Goal: Transaction & Acquisition: Purchase product/service

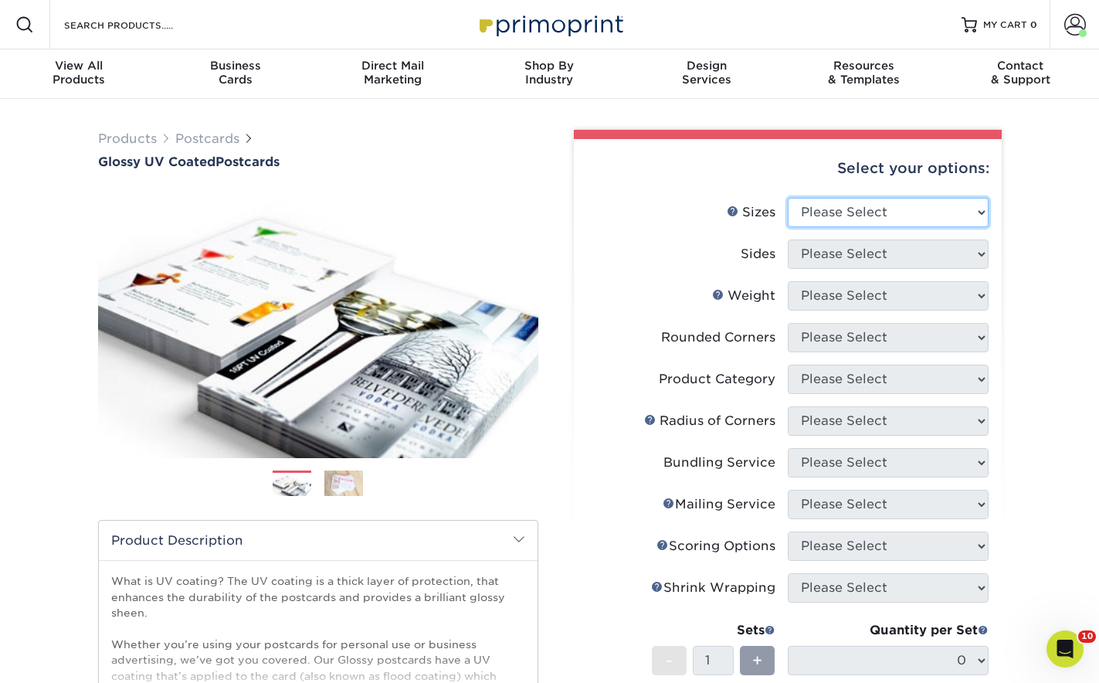
click at [839, 218] on select "Please Select 1.5" x 7" 2" x 4" 2" x 6" 2" x 7" 2" x 8" 2.12" x 5.5" 2.12" x 5.…" at bounding box center [888, 212] width 201 height 29
select select "3.50x8.50"
click at [788, 198] on select "Please Select 1.5" x 7" 2" x 4" 2" x 6" 2" x 7" 2" x 8" 2.12" x 5.5" 2.12" x 5.…" at bounding box center [888, 212] width 201 height 29
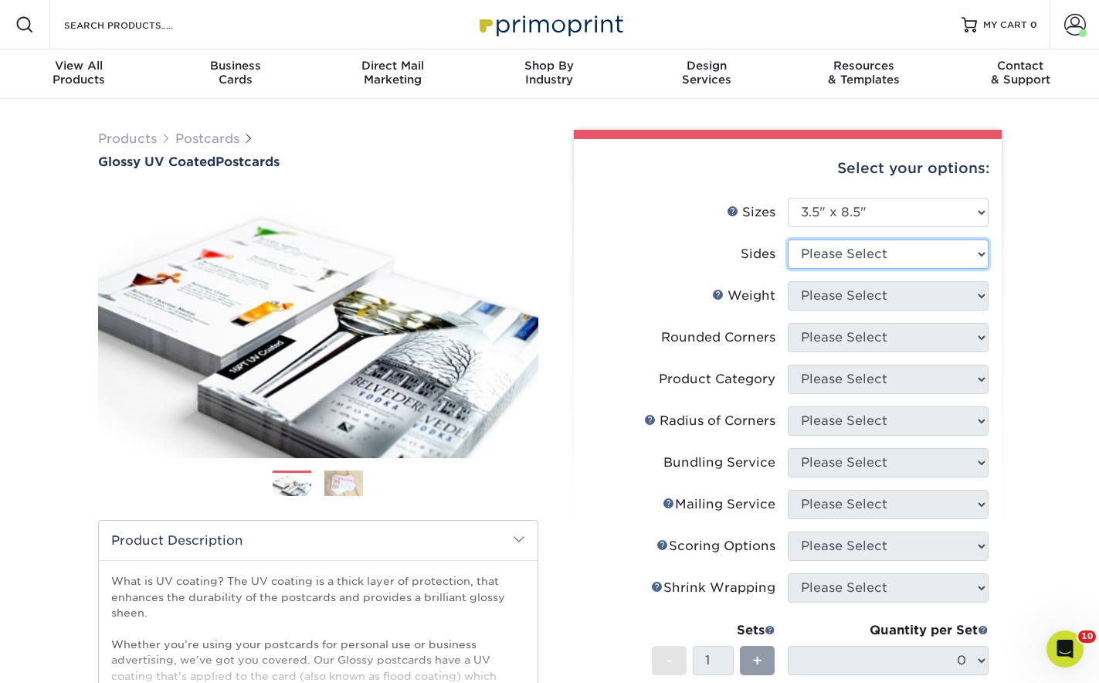
click at [871, 259] on select "Please Select Print Both Sides Print Front Only" at bounding box center [888, 253] width 201 height 29
select select "13abbda7-1d64-4f25-8bb2-c179b224825d"
click at [788, 239] on select "Please Select Print Both Sides Print Front Only" at bounding box center [888, 253] width 201 height 29
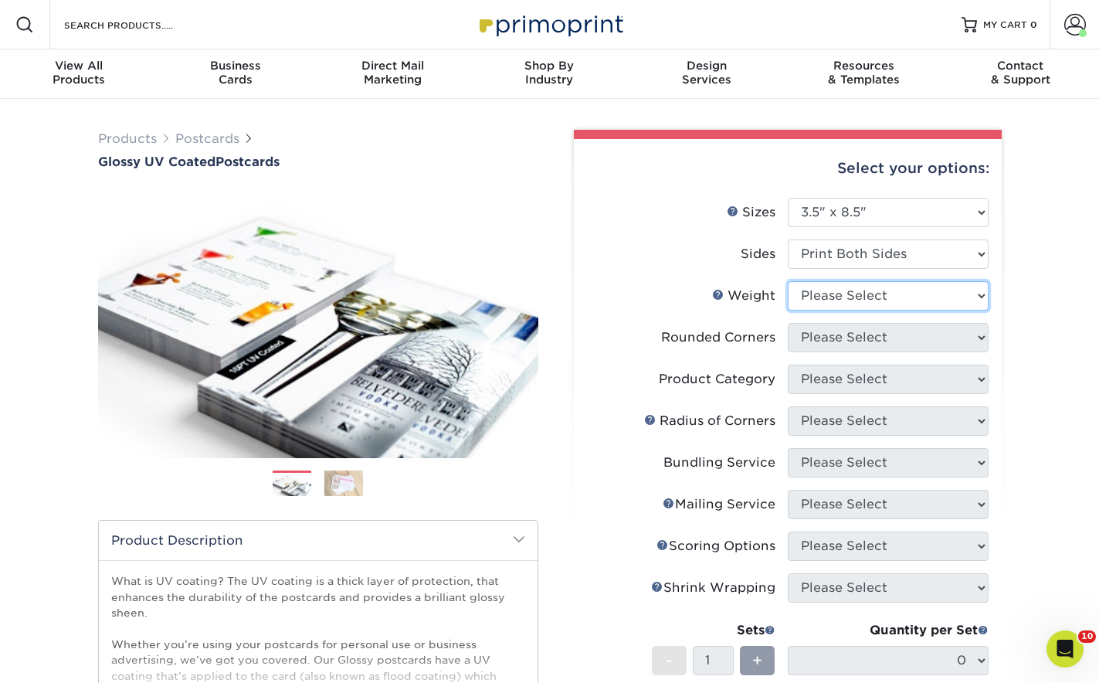
click at [870, 300] on select "Please Select 16PT 14PT 18PT C1S" at bounding box center [888, 295] width 201 height 29
select select "14PT"
click at [788, 281] on select "Please Select 16PT 14PT 18PT C1S" at bounding box center [888, 295] width 201 height 29
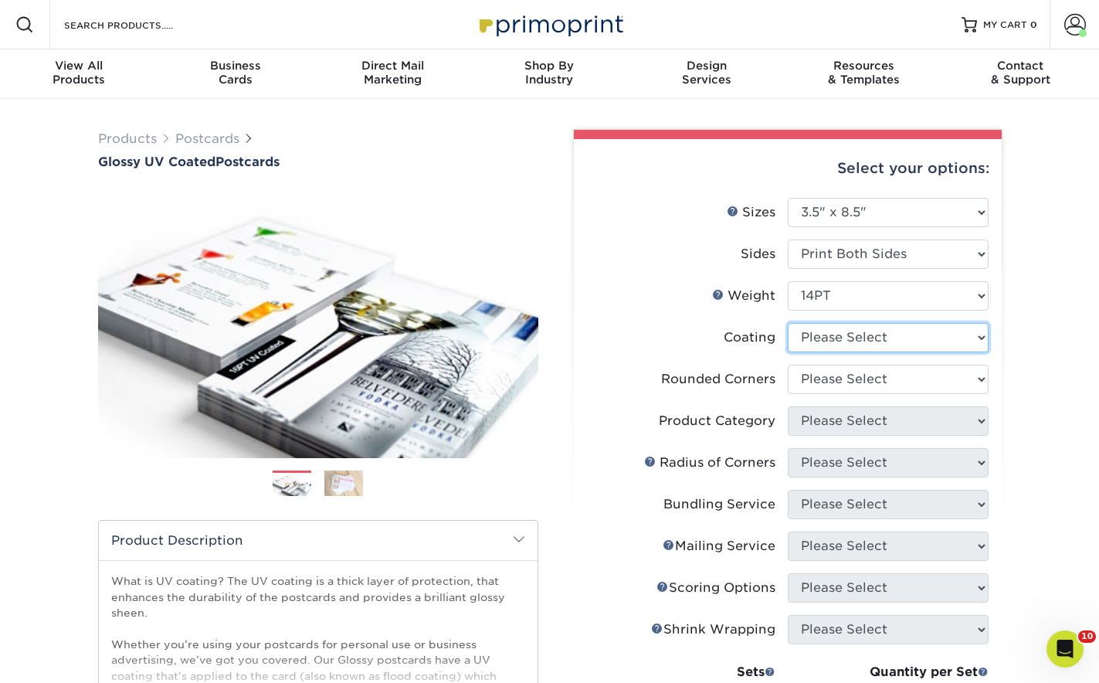
click at [864, 341] on select at bounding box center [888, 337] width 201 height 29
select select "ae367451-b2b8-45df-a344-0f05b6a12993"
click at [788, 323] on select at bounding box center [888, 337] width 201 height 29
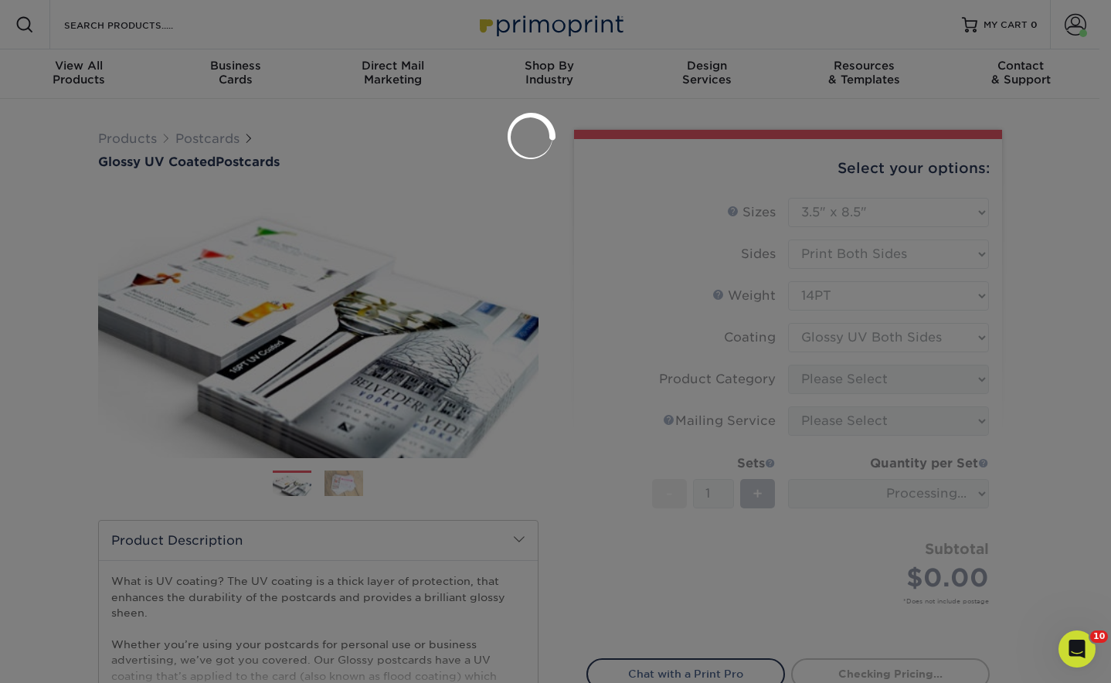
click at [868, 377] on div at bounding box center [555, 341] width 1111 height 683
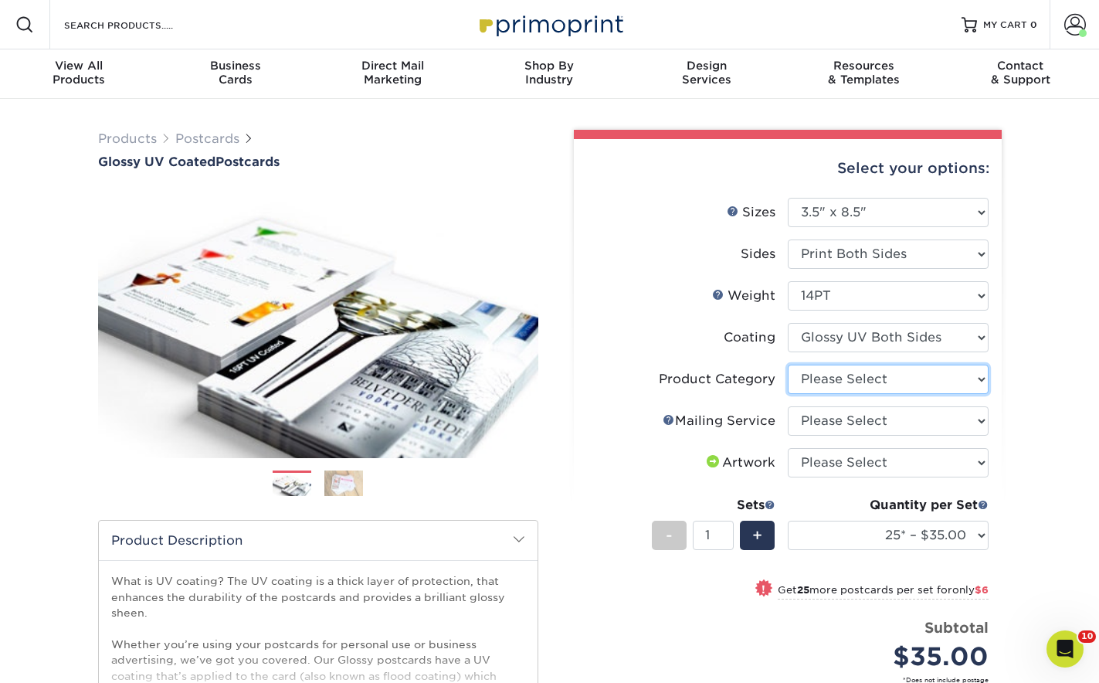
click at [938, 389] on select "Please Select Postcards" at bounding box center [888, 379] width 201 height 29
select select "9b7272e0-d6c8-4c3c-8e97-d3a1bcdab858"
click at [788, 365] on select "Please Select Postcards" at bounding box center [888, 379] width 201 height 29
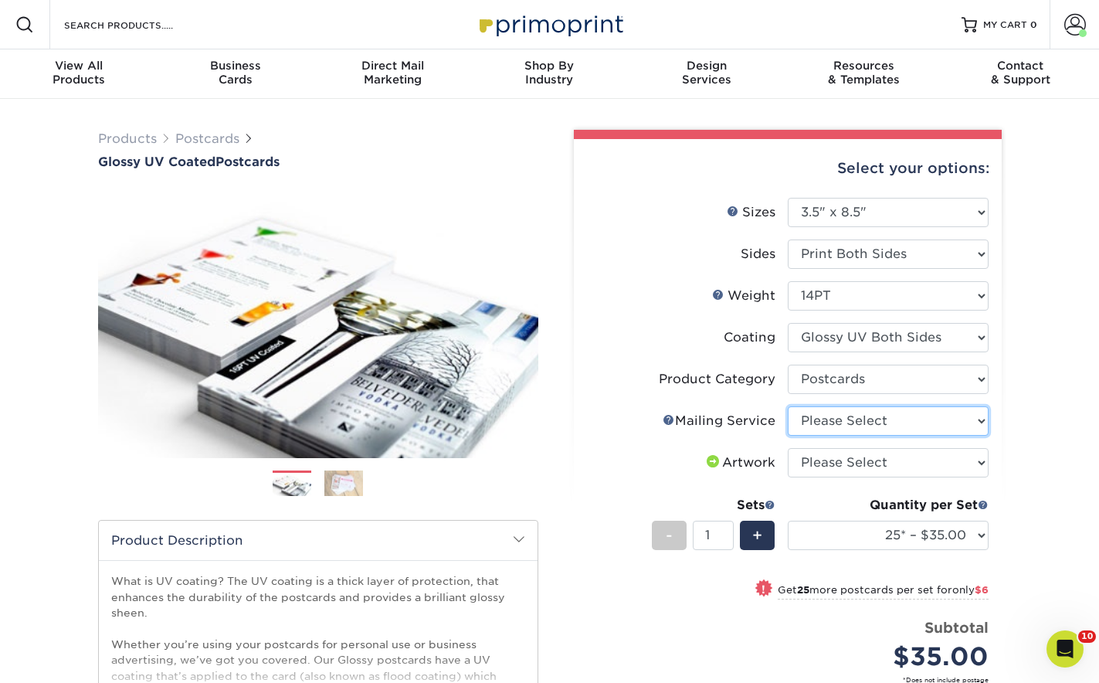
click at [947, 432] on select "Please Select No Direct Mailing Service No, I will mail/stamp/imprint Direct Ma…" at bounding box center [888, 420] width 201 height 29
select select "3e5e9bdd-d78a-4c28-a41d-fe1407925ca6"
click at [788, 406] on select "Please Select No Direct Mailing Service No, I will mail/stamp/imprint Direct Ma…" at bounding box center [888, 420] width 201 height 29
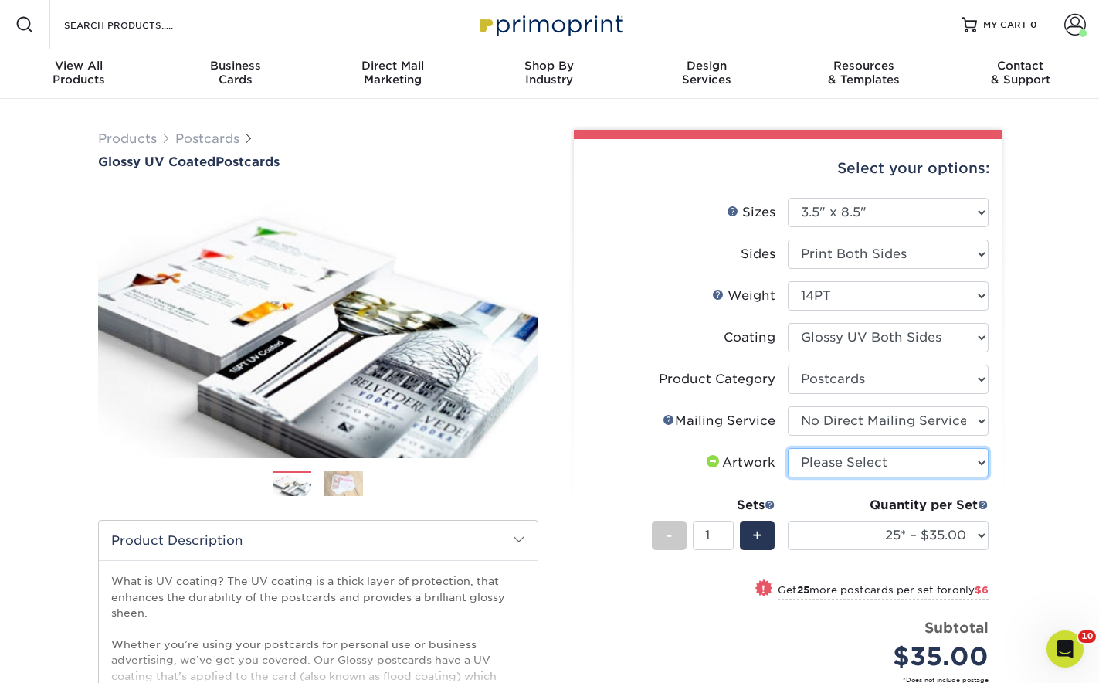
click at [948, 467] on select "Please Select I will upload files I need a design - $150" at bounding box center [888, 462] width 201 height 29
select select "upload"
click at [788, 448] on select "Please Select I will upload files I need a design - $150" at bounding box center [888, 462] width 201 height 29
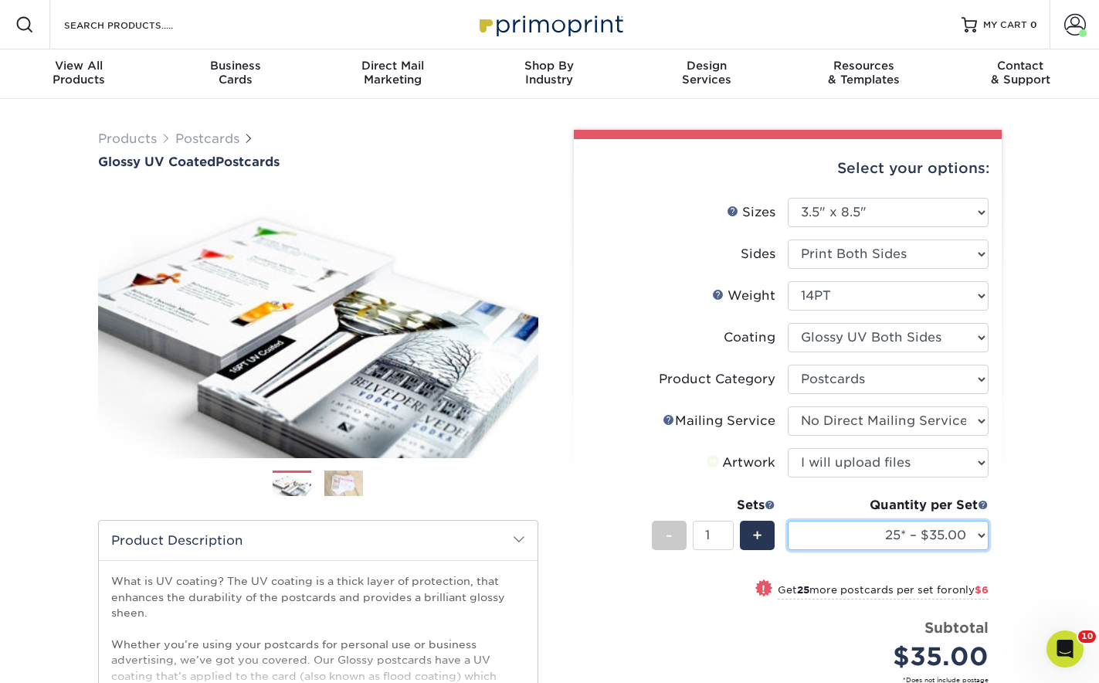
click at [954, 522] on select "25* – $35.00 50* – $41.00 75* – $48.00 100* – $61.00 250* – $100.00 500 – $138.…" at bounding box center [888, 535] width 201 height 29
select select "50* – $41.00"
click at [788, 521] on select "25* – $35.00 50* – $41.00 75* – $48.00 100* – $61.00 250* – $100.00 500 – $138.…" at bounding box center [888, 535] width 201 height 29
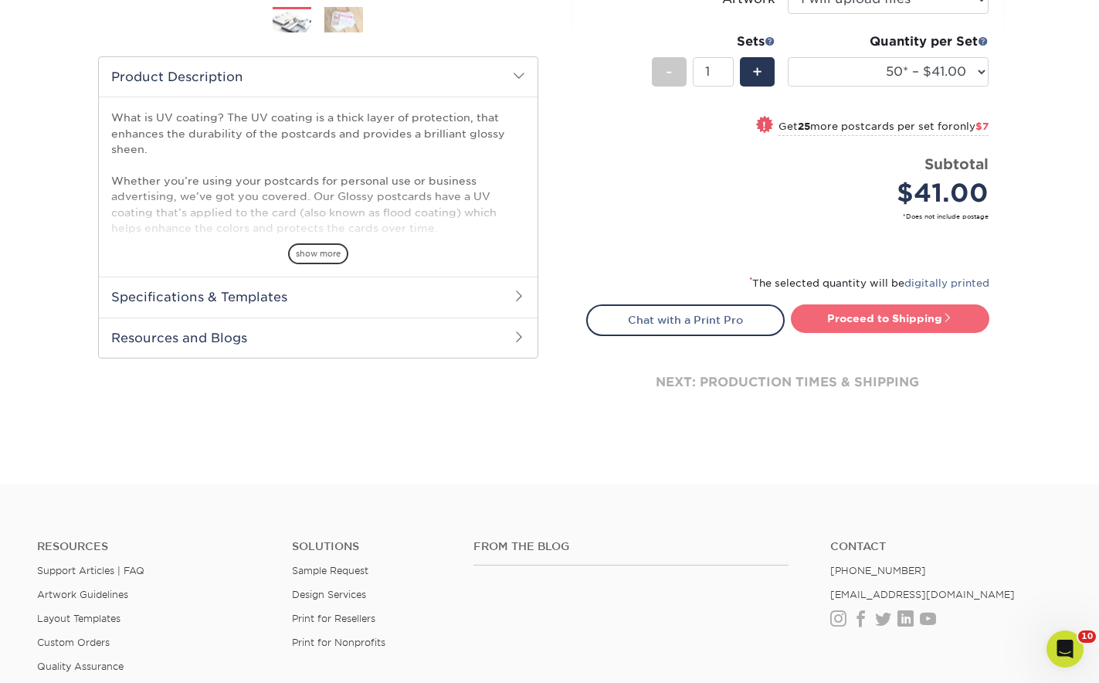
click at [914, 325] on link "Proceed to Shipping" at bounding box center [890, 318] width 198 height 28
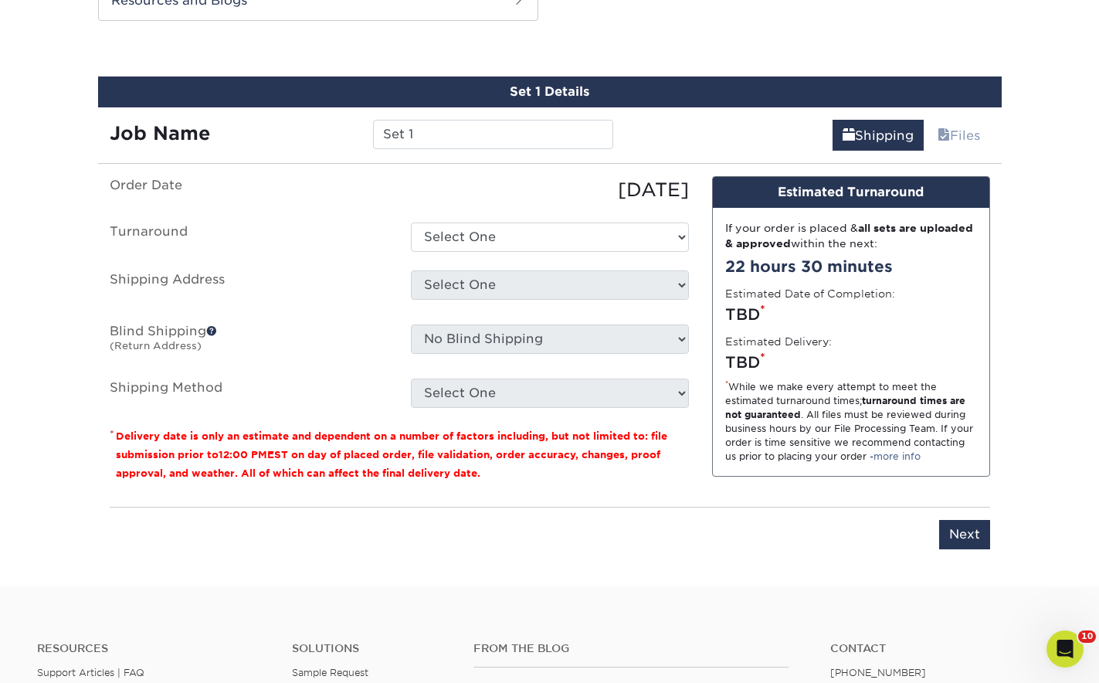
scroll to position [810, 0]
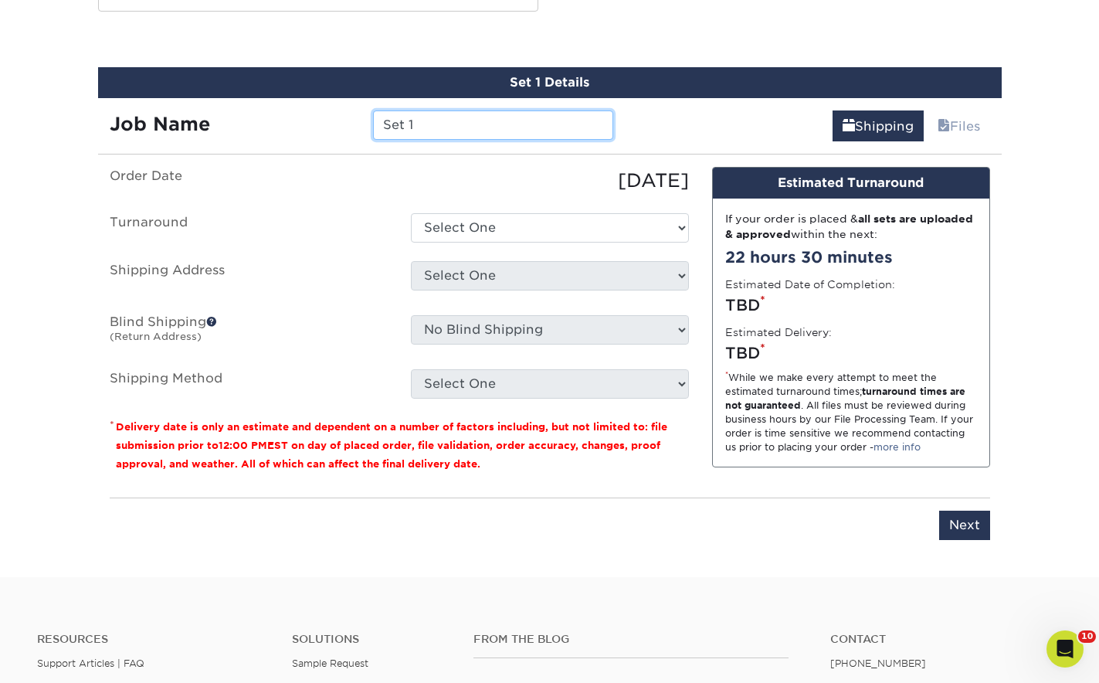
click at [520, 134] on input "Set 1" at bounding box center [493, 124] width 240 height 29
type input "MO Taney DD214 Flyer"
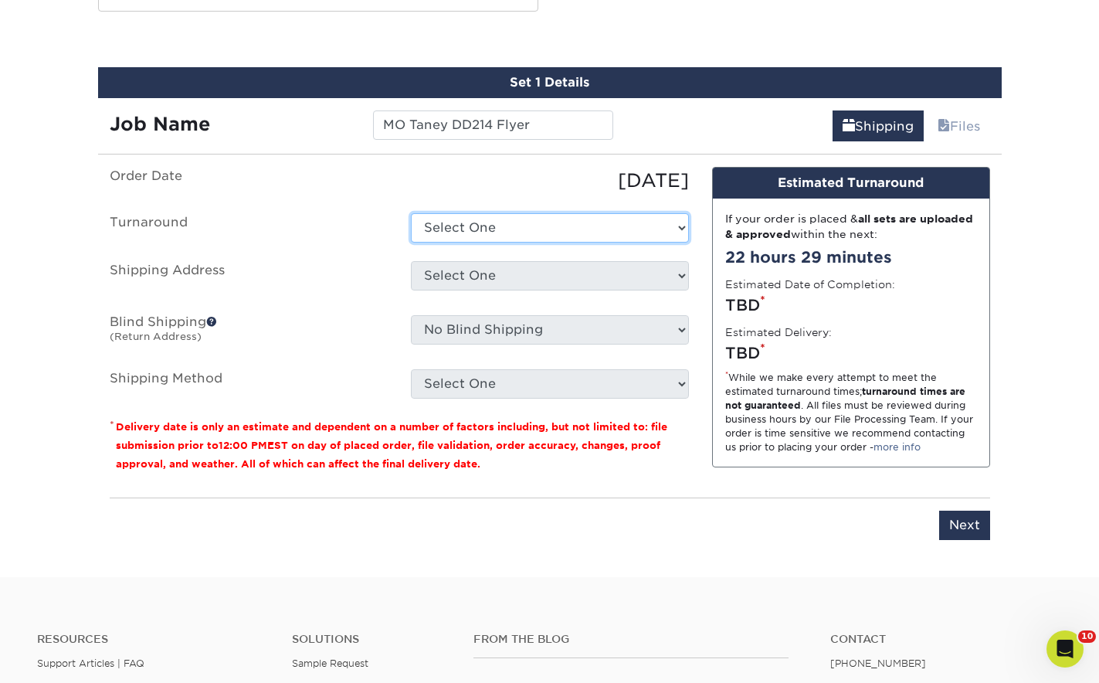
click at [479, 223] on select "Select One 2-4 Business Days 2 Day Next Business Day" at bounding box center [550, 227] width 278 height 29
select select "088500f5-9f67-4910-b8f6-d8eb0598ecf3"
click at [411, 213] on select "Select One 2-4 Business Days 2 Day Next Business Day" at bounding box center [550, 227] width 278 height 29
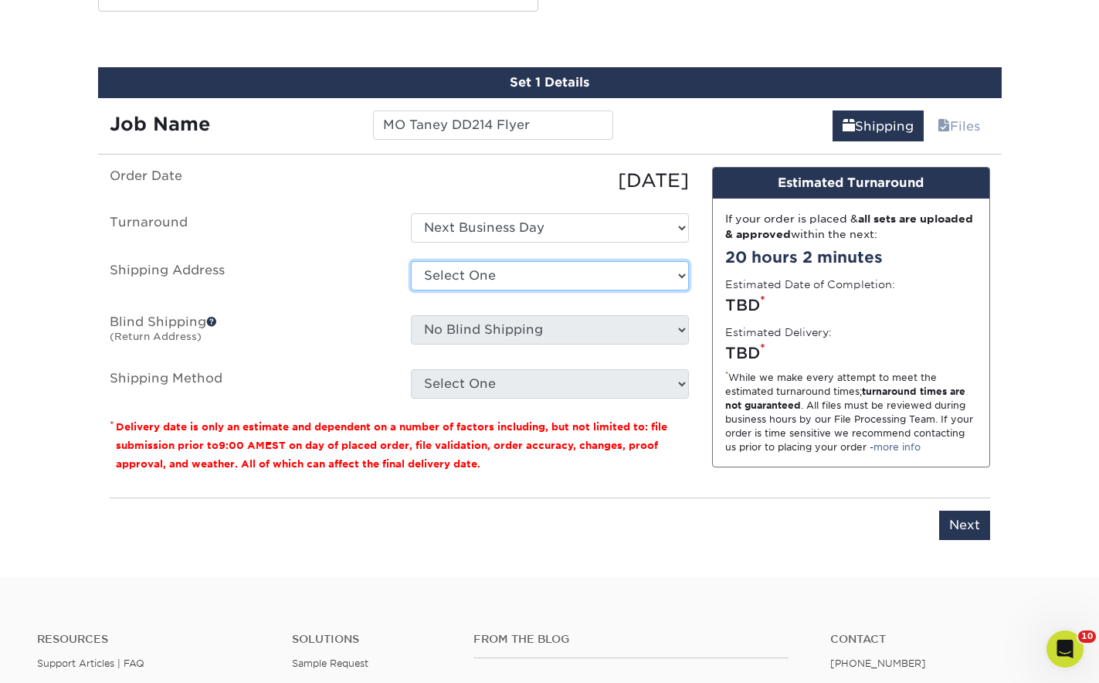
click at [497, 277] on select "Select One 1A Ryan Gunter ARCleburne ARConway ARFranklin ARMontgomery AROuachit…" at bounding box center [550, 275] width 278 height 29
select select "254016"
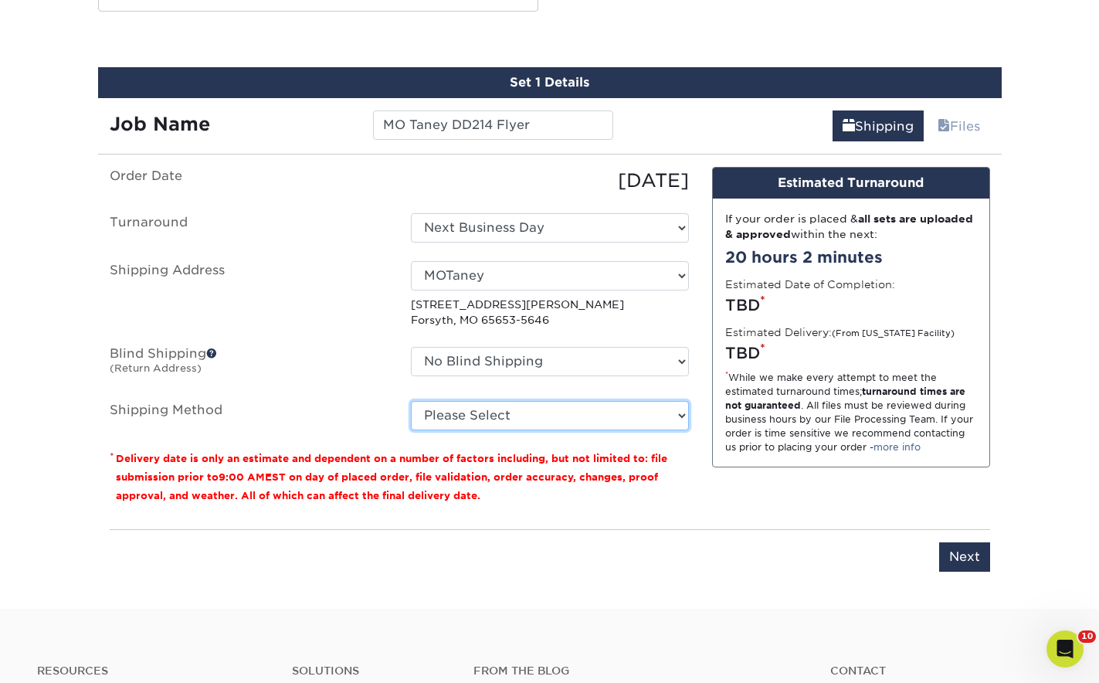
drag, startPoint x: 628, startPoint y: 409, endPoint x: 628, endPoint y: 417, distance: 8.5
click at [628, 409] on select "Please Select Ground Shipping (+$26.24) 3 Day Shipping Service (+$27.94) 2 Day …" at bounding box center [550, 415] width 278 height 29
click at [411, 401] on select "Please Select Ground Shipping (+$26.24) 3 Day Shipping Service (+$27.94) 2 Day …" at bounding box center [550, 415] width 278 height 29
click at [609, 416] on select "Please Select Ground Shipping (+$26.24) 3 Day Shipping Service (+$27.94) 2 Day …" at bounding box center [550, 415] width 278 height 29
select select "13"
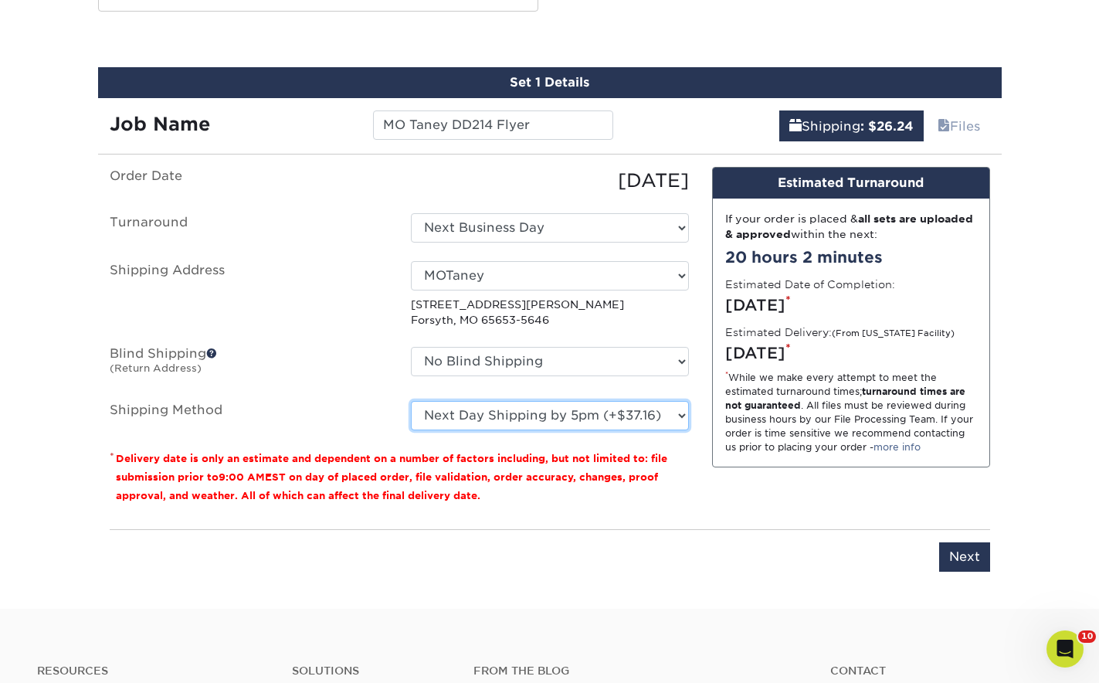
click at [411, 401] on select "Please Select Ground Shipping (+$26.24) 3 Day Shipping Service (+$27.94) 2 Day …" at bounding box center [550, 415] width 278 height 29
click at [970, 549] on input "Next" at bounding box center [964, 556] width 51 height 29
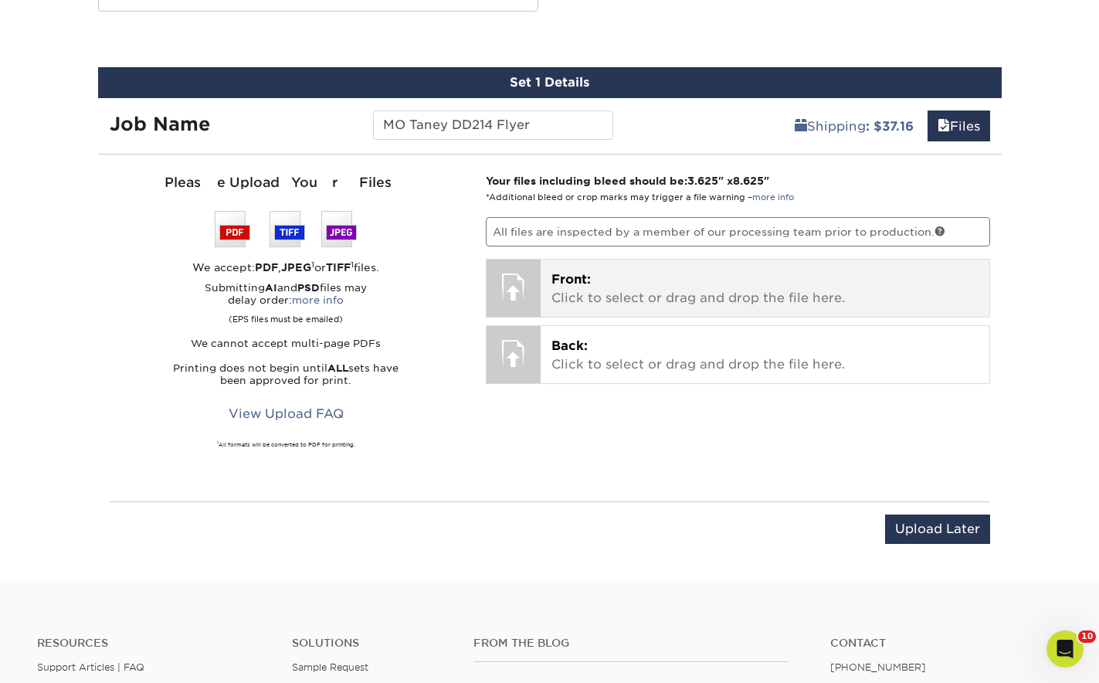
click at [633, 283] on p "Front: Click to select or drag and drop the file here." at bounding box center [764, 288] width 427 height 37
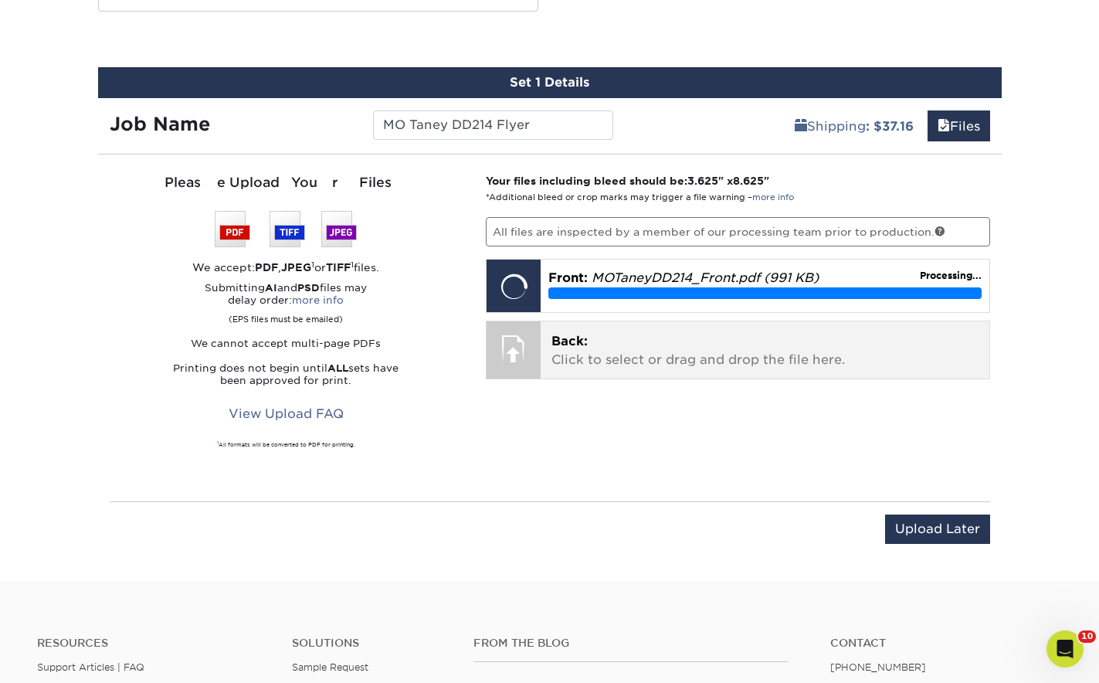
click at [629, 351] on p "Back: Click to select or drag and drop the file here." at bounding box center [764, 350] width 427 height 37
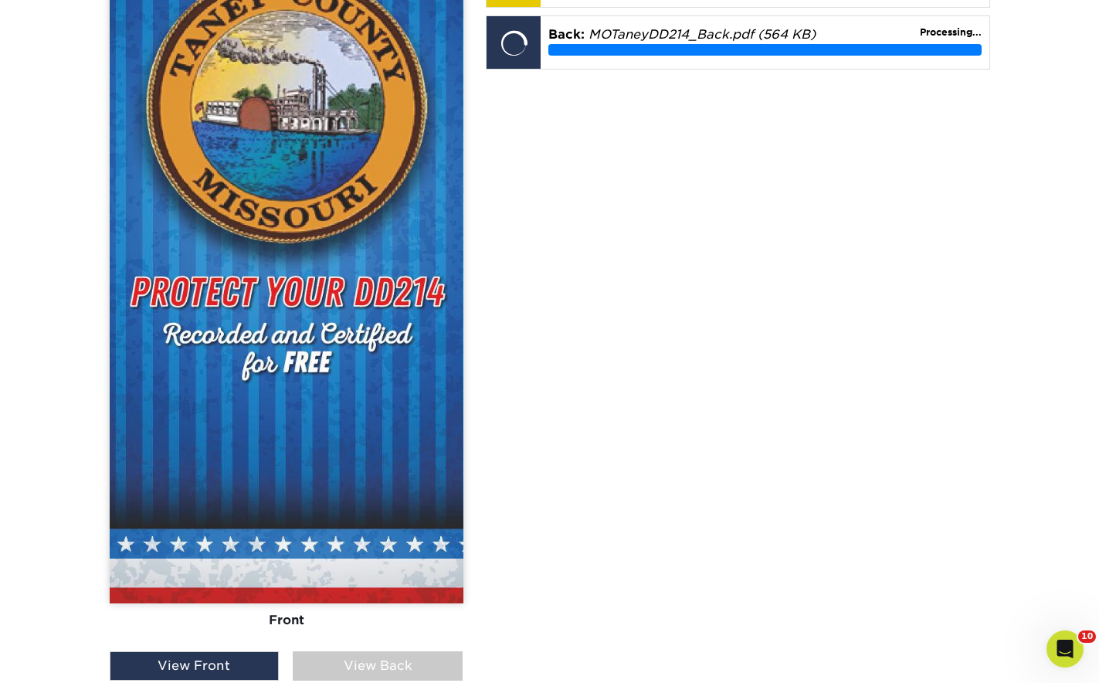
scroll to position [1428, 0]
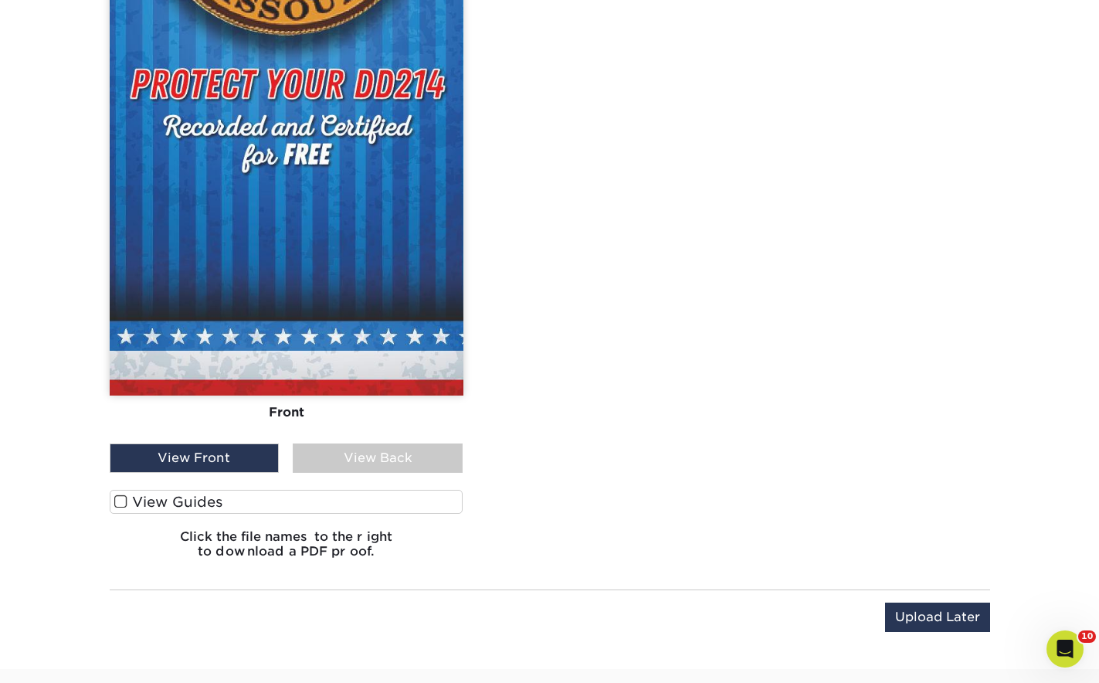
click at [387, 460] on div "View Back" at bounding box center [378, 457] width 170 height 29
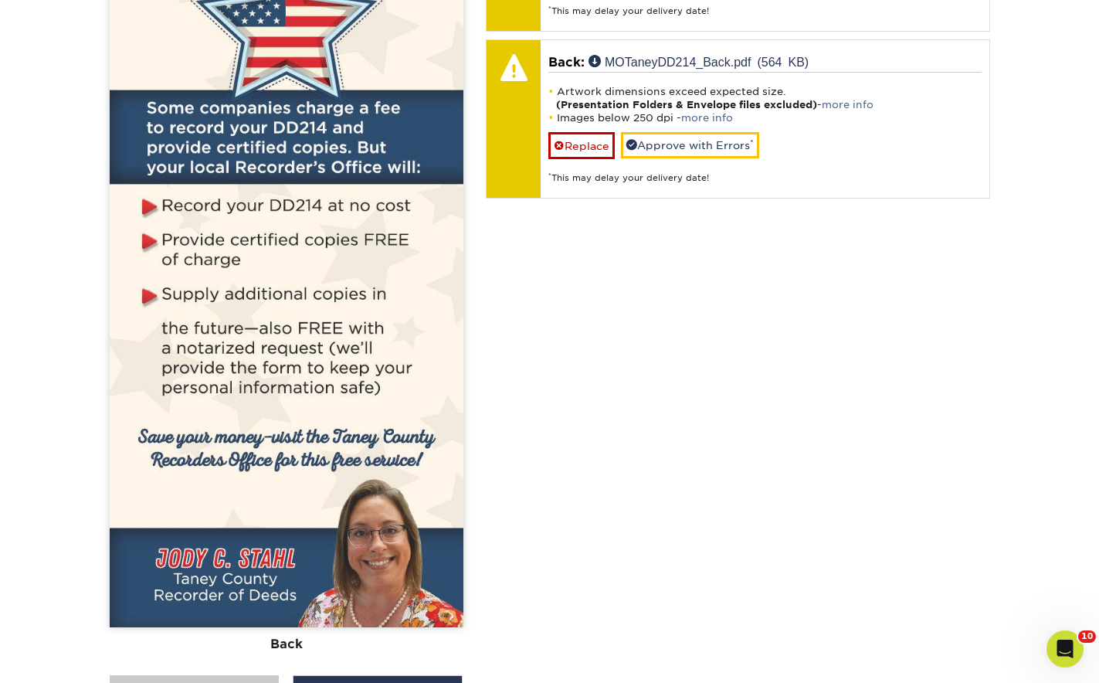
scroll to position [1274, 0]
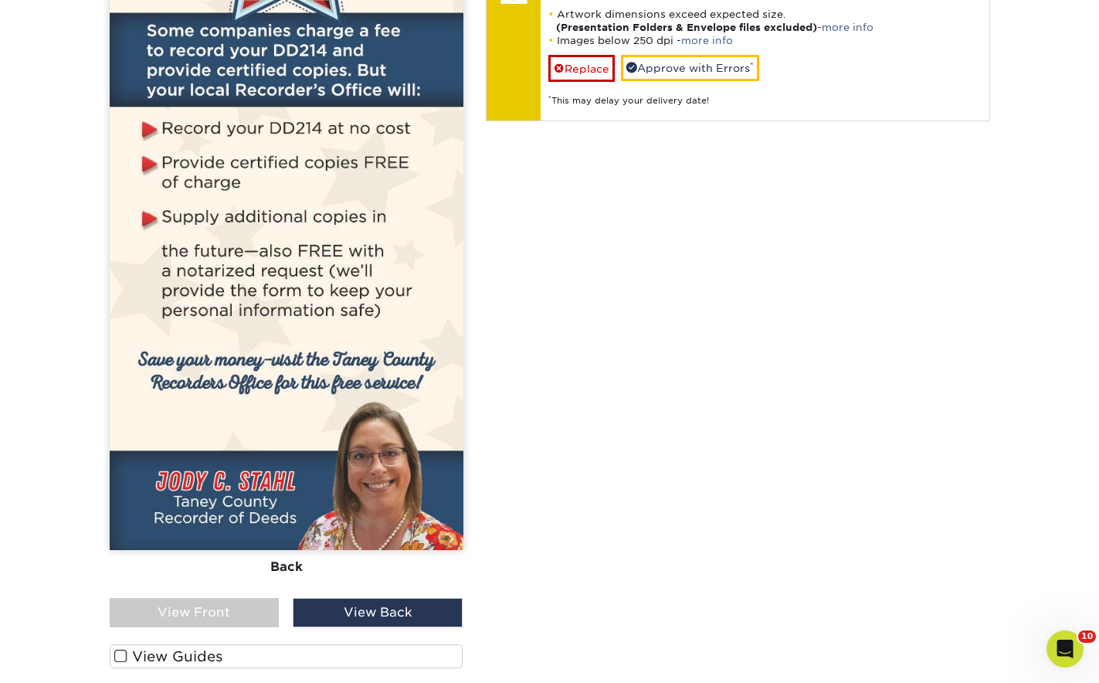
click at [188, 613] on div "View Front" at bounding box center [195, 612] width 170 height 29
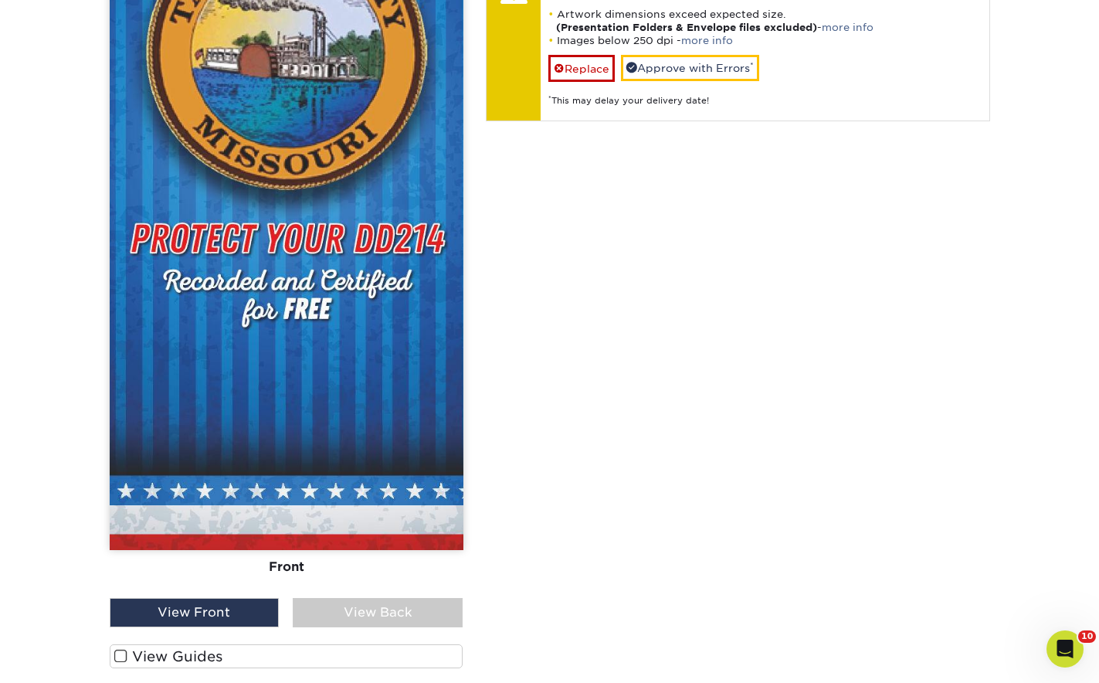
click at [733, 459] on div "Your files including bleed should be: 3.625 " x 8.625 " *Additional bleed or cr…" at bounding box center [737, 218] width 527 height 1016
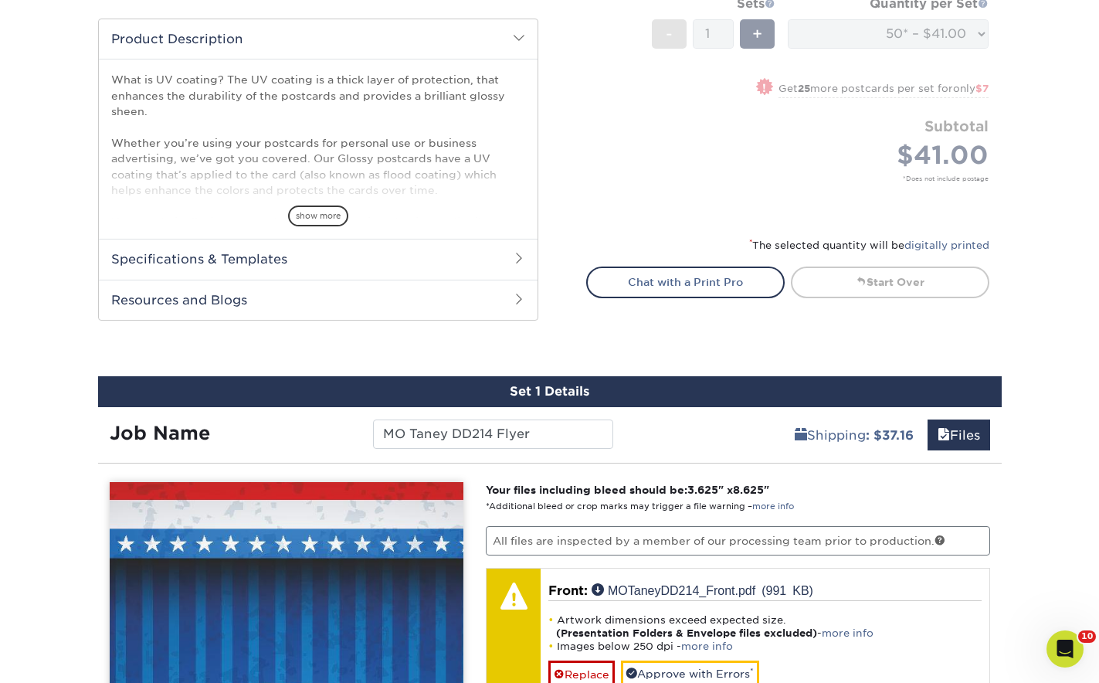
scroll to position [887, 0]
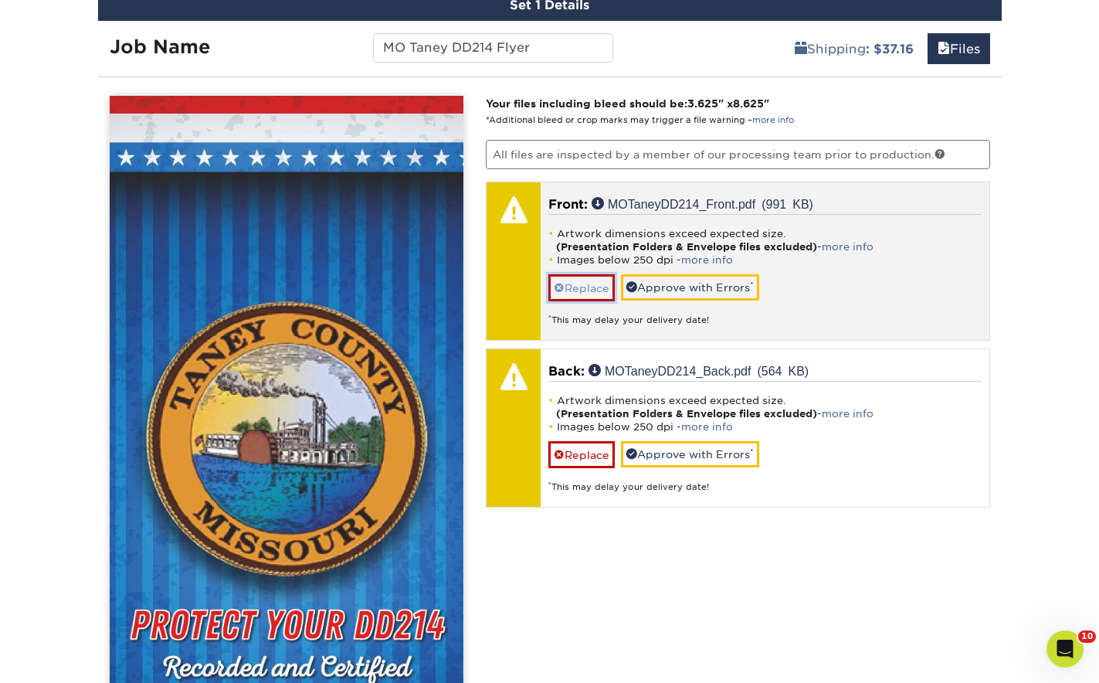
click at [594, 285] on link "Replace" at bounding box center [581, 287] width 66 height 27
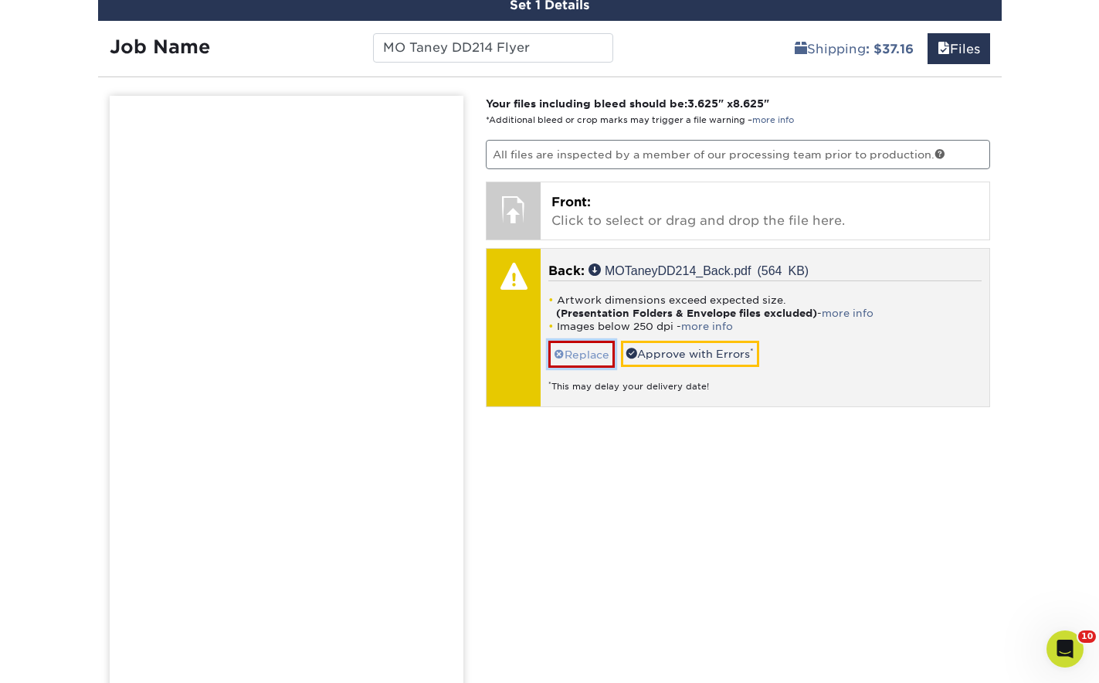
click at [581, 355] on link "Replace" at bounding box center [581, 354] width 66 height 27
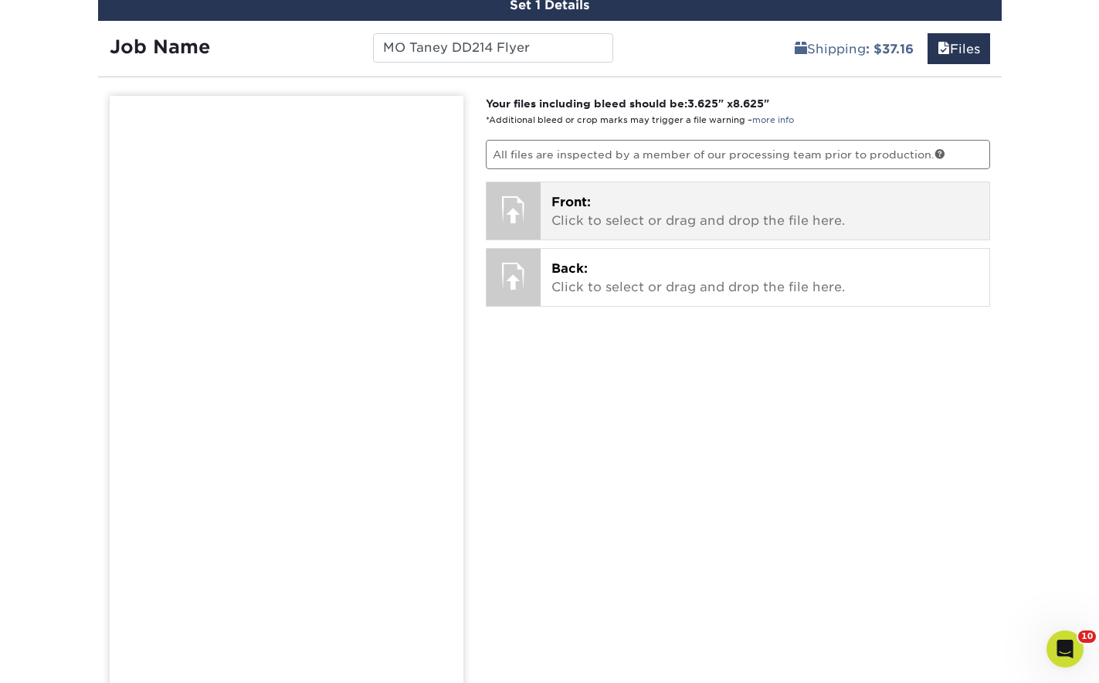
click at [599, 218] on p "Front: Click to select or drag and drop the file here." at bounding box center [764, 211] width 427 height 37
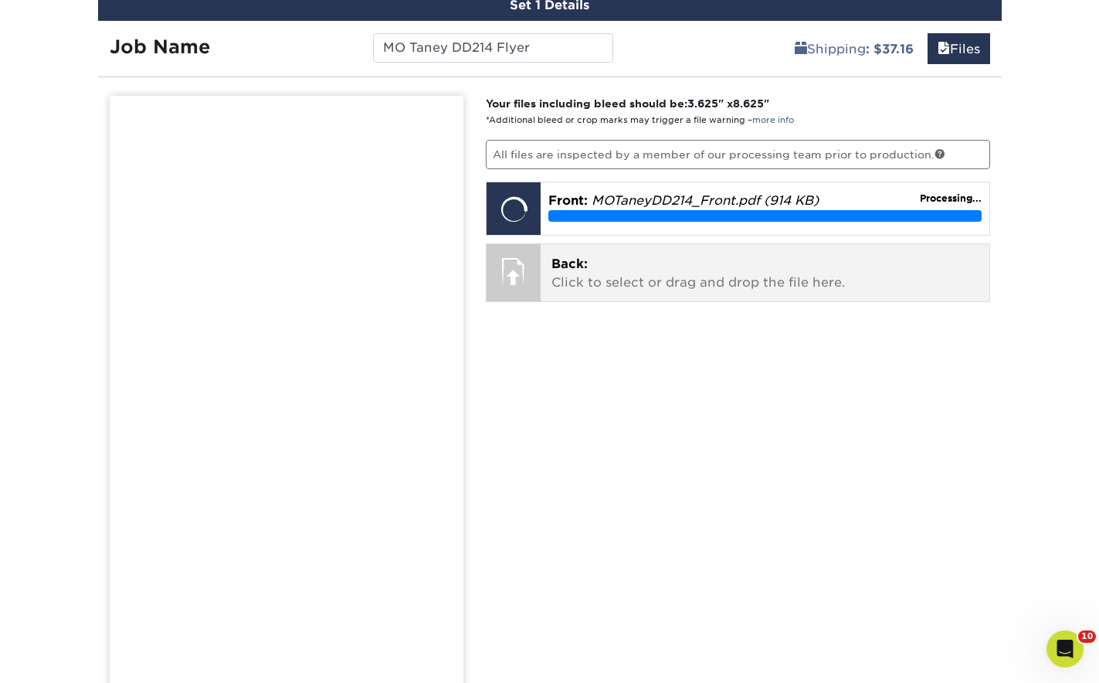
click at [654, 284] on p "Back: Click to select or drag and drop the file here." at bounding box center [764, 273] width 427 height 37
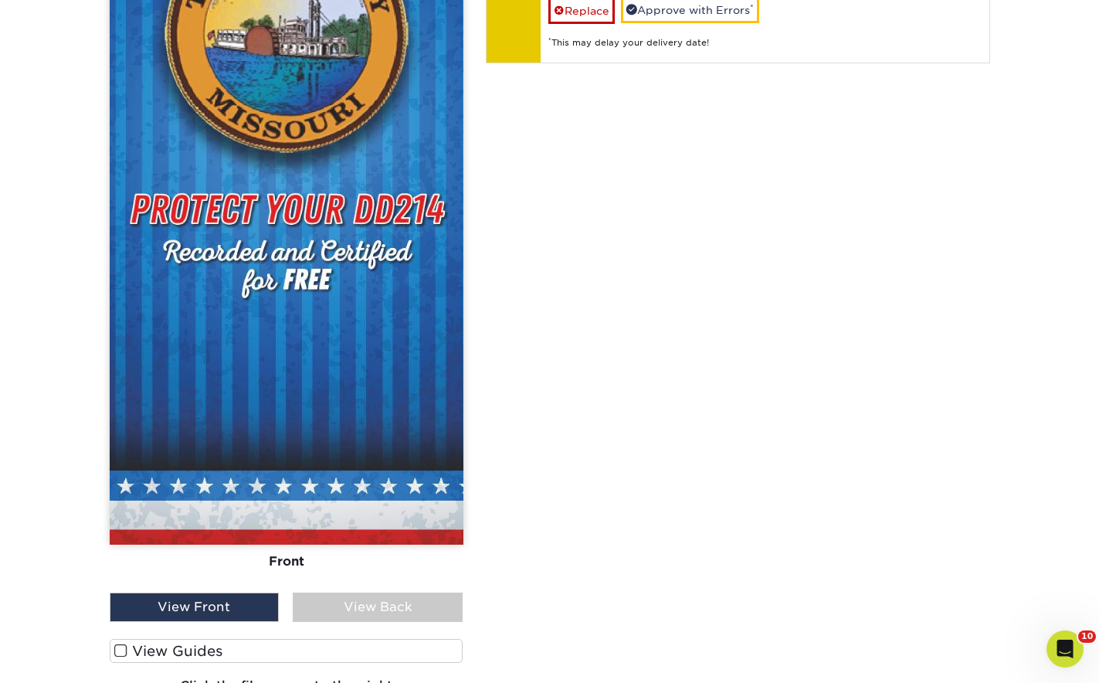
scroll to position [1351, 0]
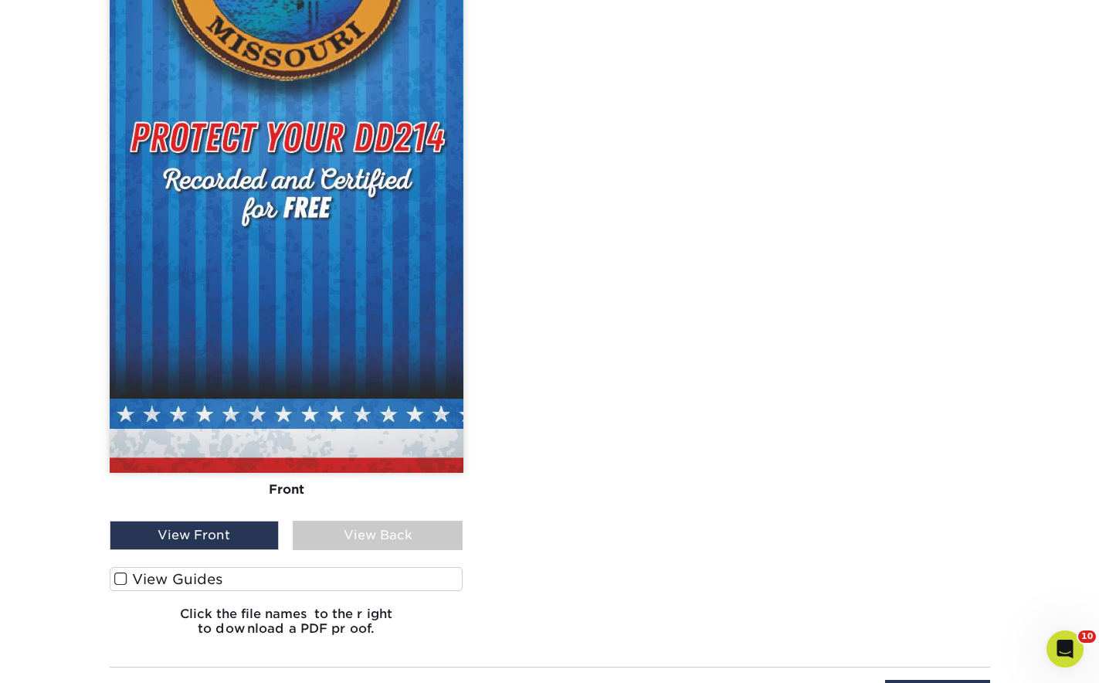
click at [424, 524] on div "View Back" at bounding box center [378, 535] width 170 height 29
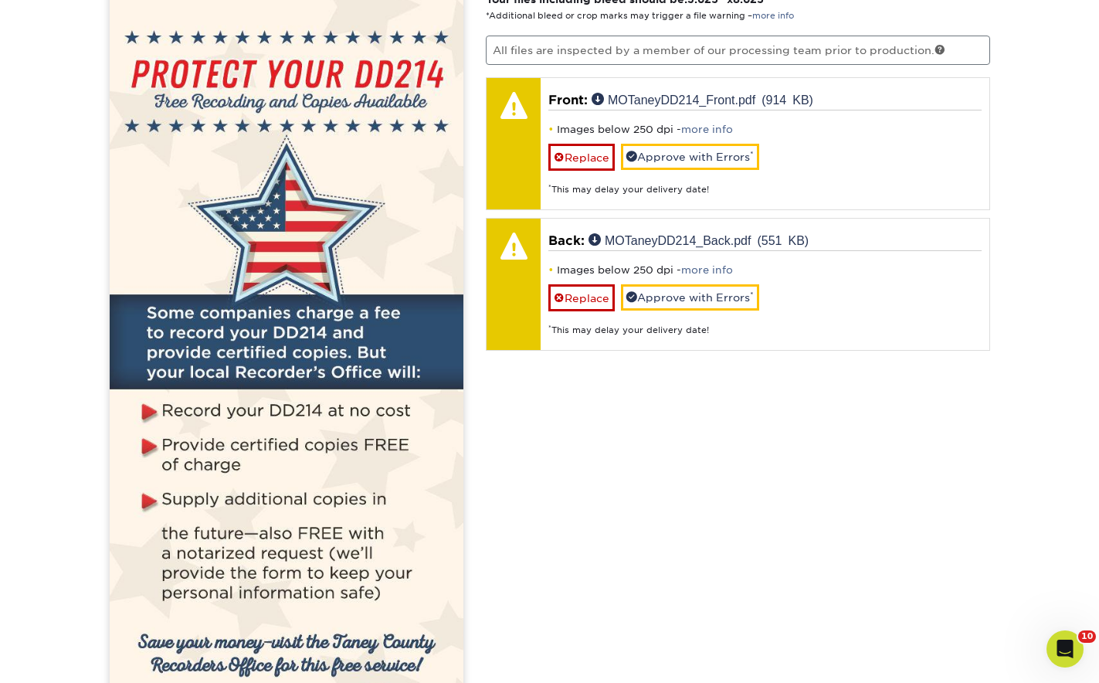
scroll to position [965, 0]
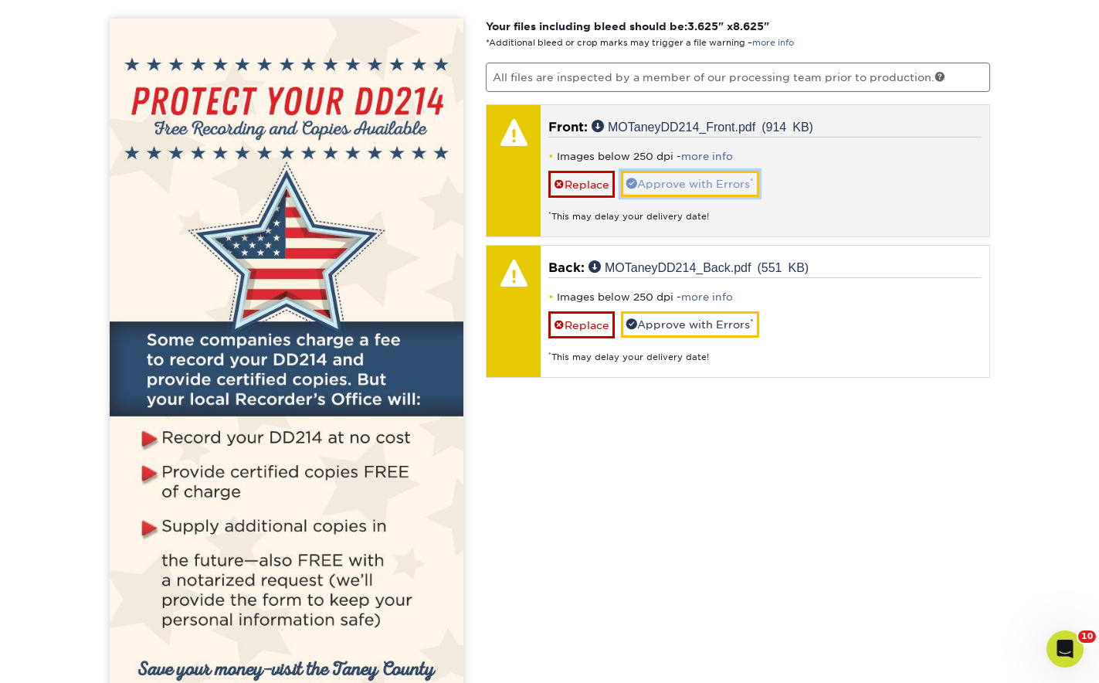
click at [723, 182] on link "Approve with Errors *" at bounding box center [690, 184] width 138 height 26
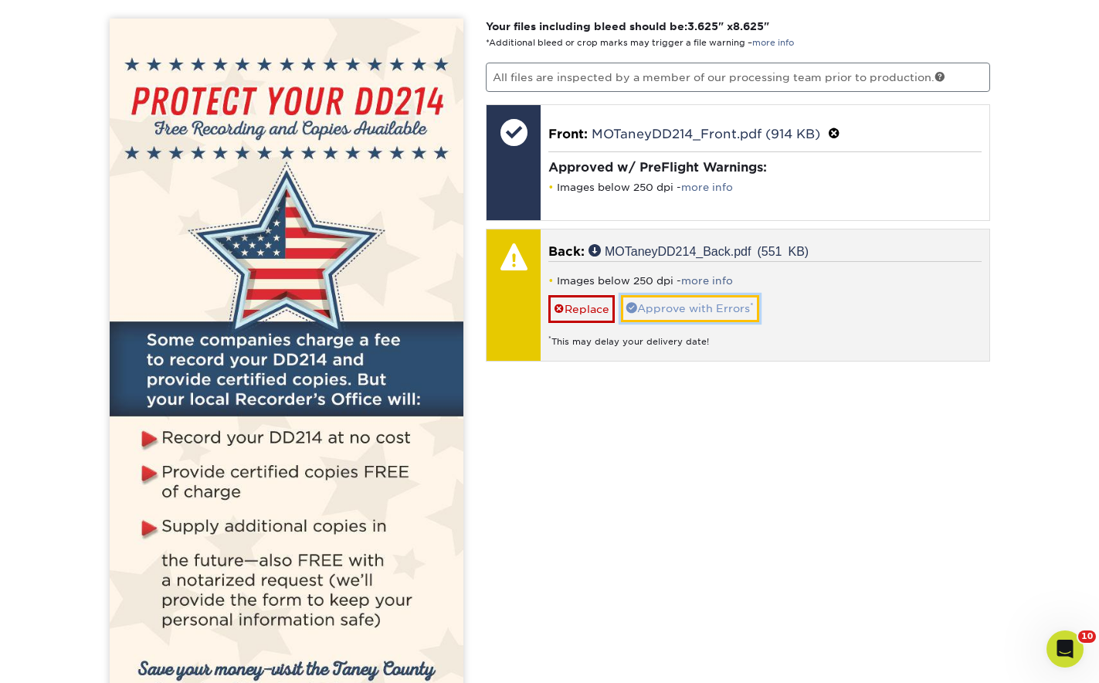
click at [723, 309] on link "Approve with Errors *" at bounding box center [690, 308] width 138 height 26
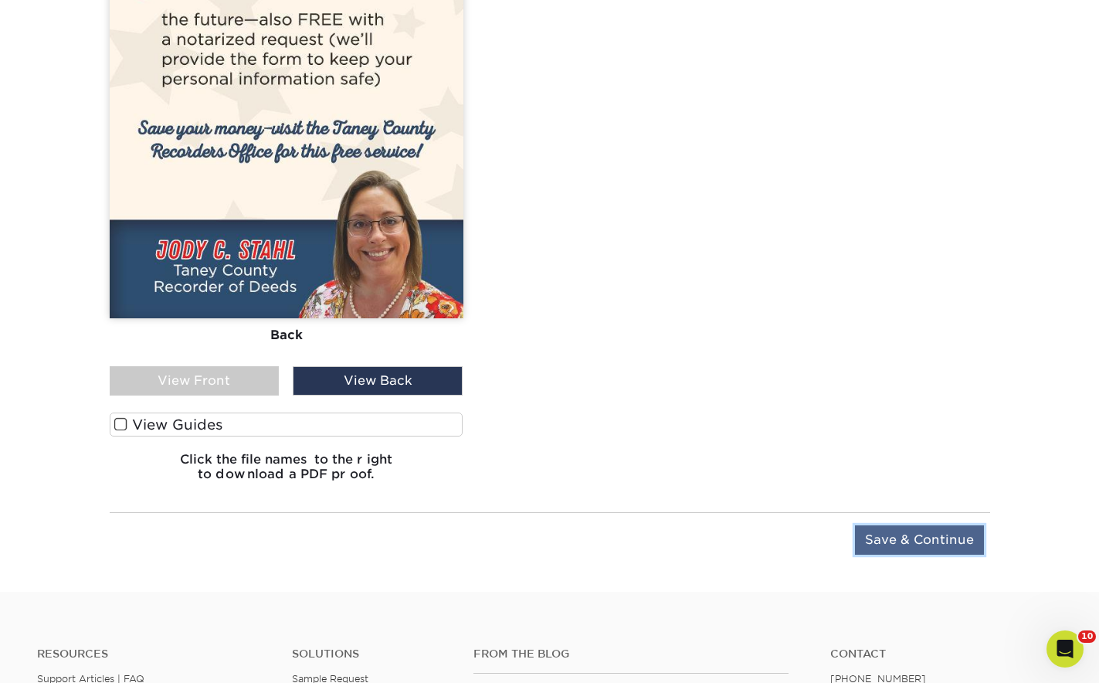
click at [930, 540] on input "Save & Continue" at bounding box center [919, 539] width 129 height 29
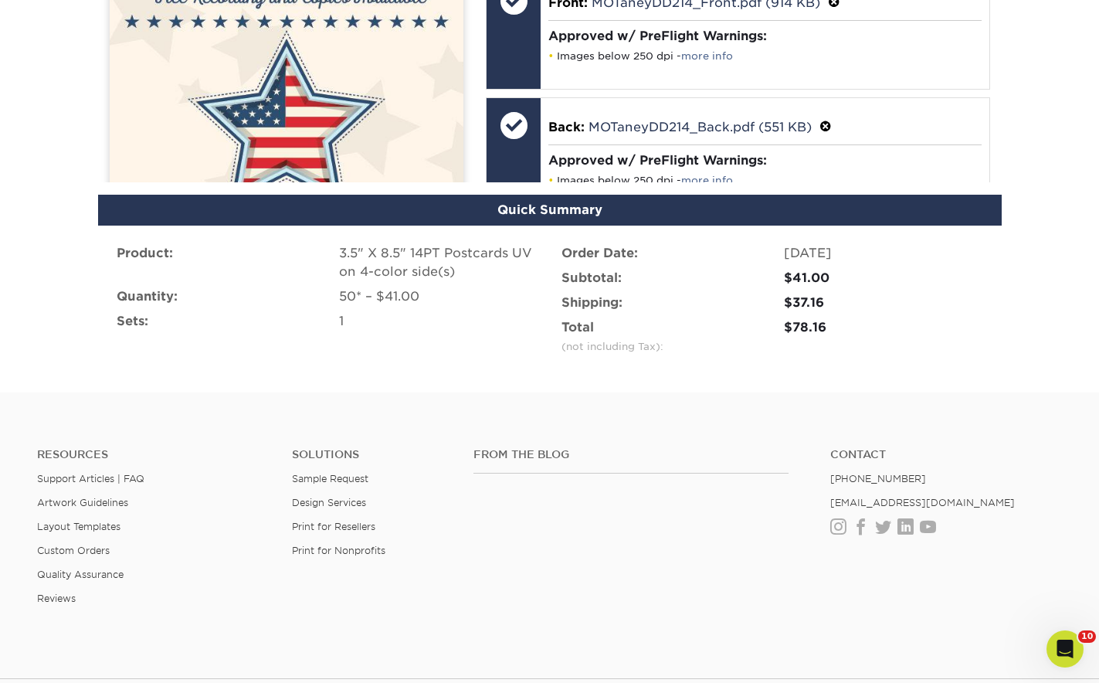
scroll to position [1017, 0]
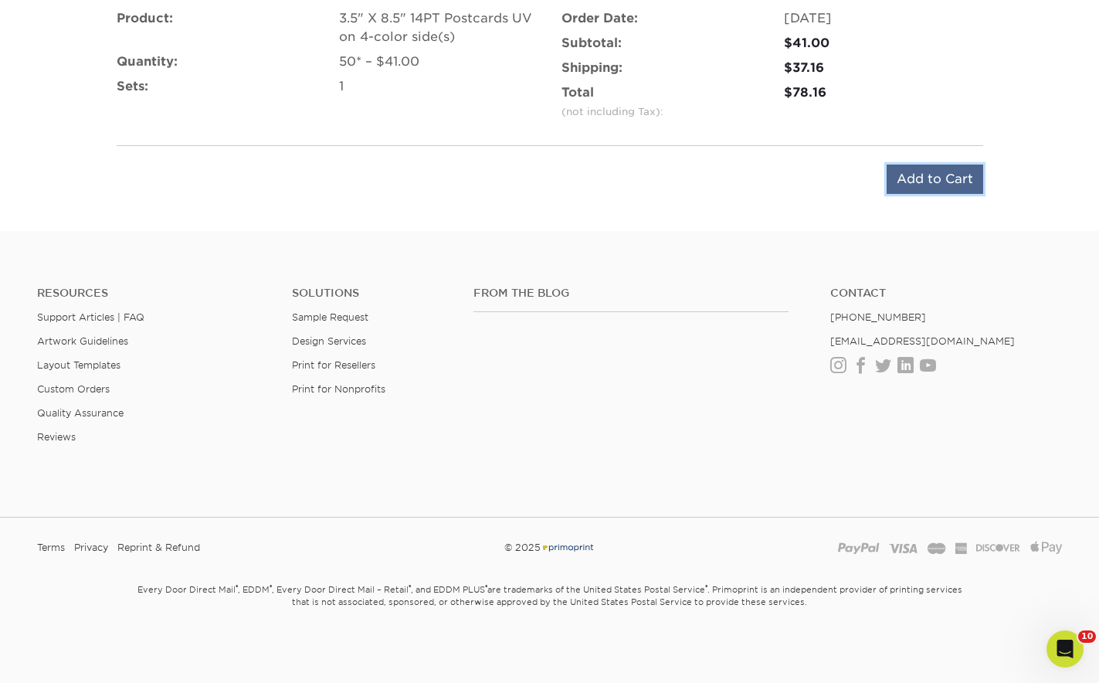
click at [933, 177] on input "Add to Cart" at bounding box center [935, 178] width 97 height 29
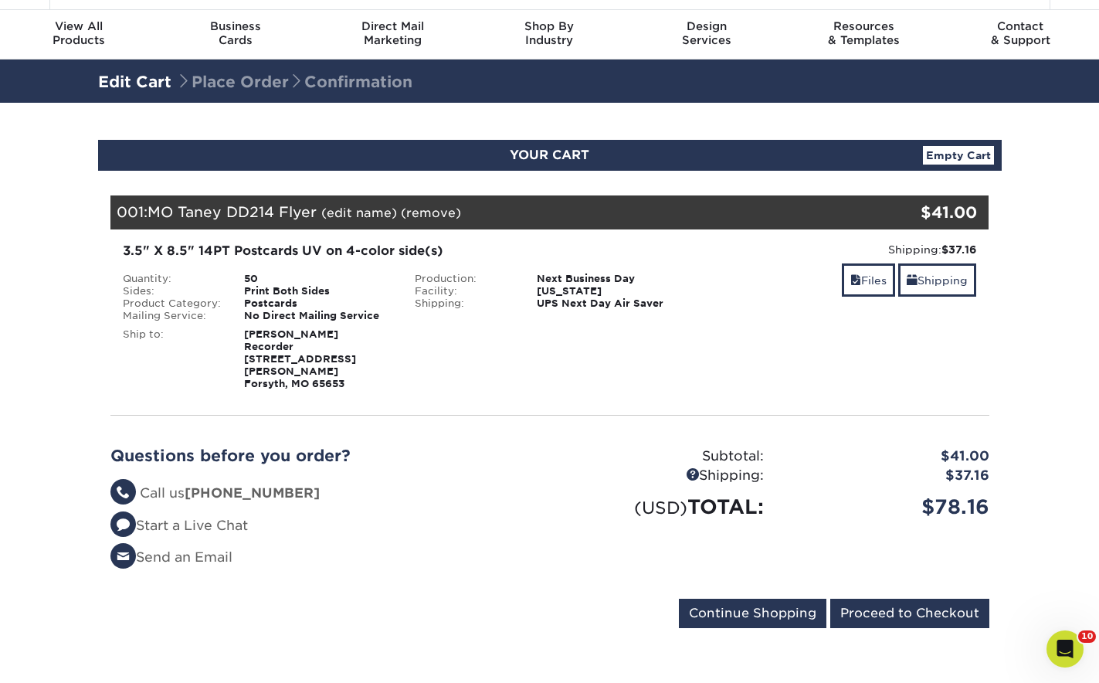
scroll to position [77, 0]
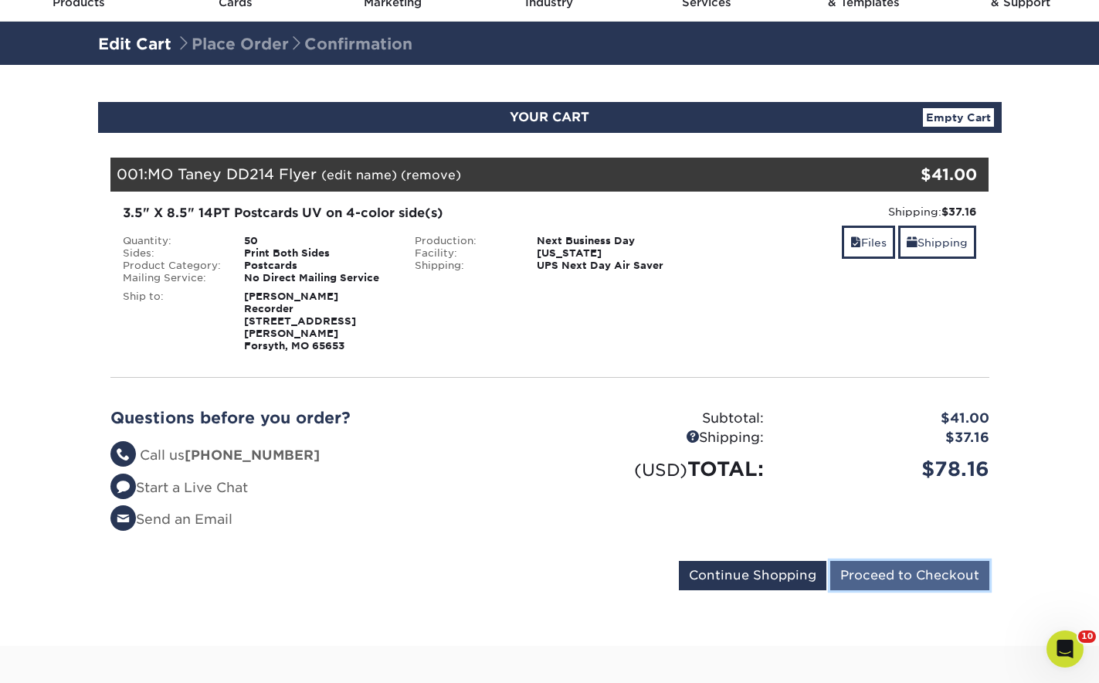
click at [957, 569] on input "Proceed to Checkout" at bounding box center [909, 575] width 159 height 29
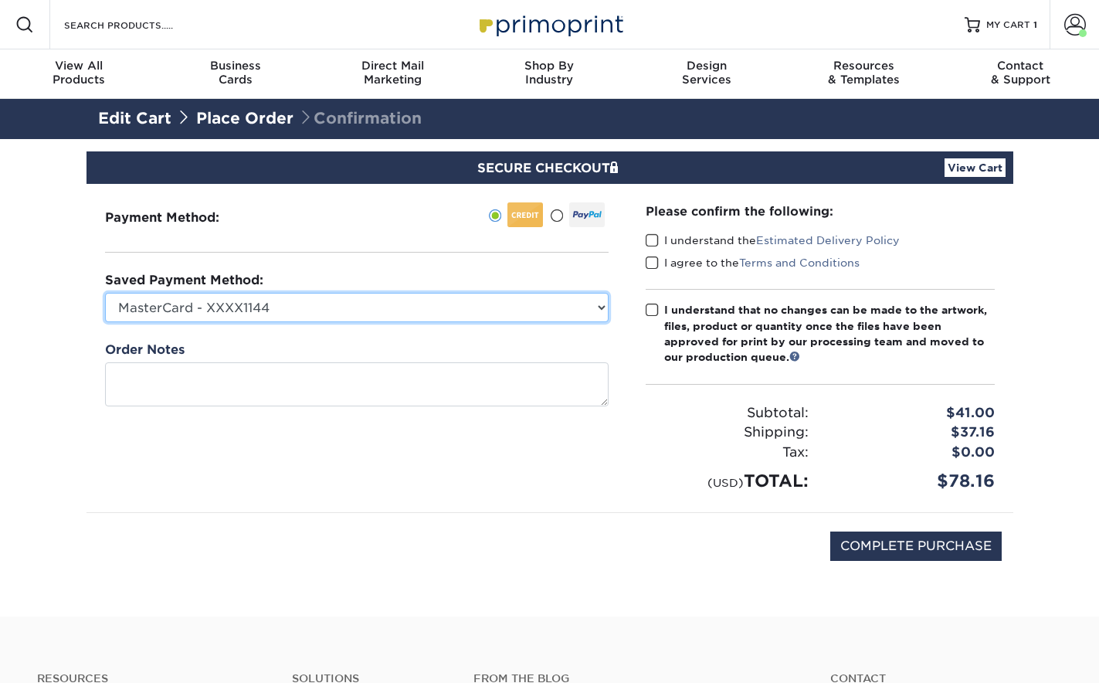
click at [360, 315] on select "MasterCard - XXXX1144 Visa - XXXX9276 MasterCard - XXXX0651 MasterCard - XXXX77…" at bounding box center [357, 307] width 504 height 29
select select "70136"
click at [105, 293] on select "MasterCard - XXXX1144 Visa - XXXX9276 MasterCard - XXXX0651 MasterCard - XXXX77…" at bounding box center [357, 307] width 504 height 29
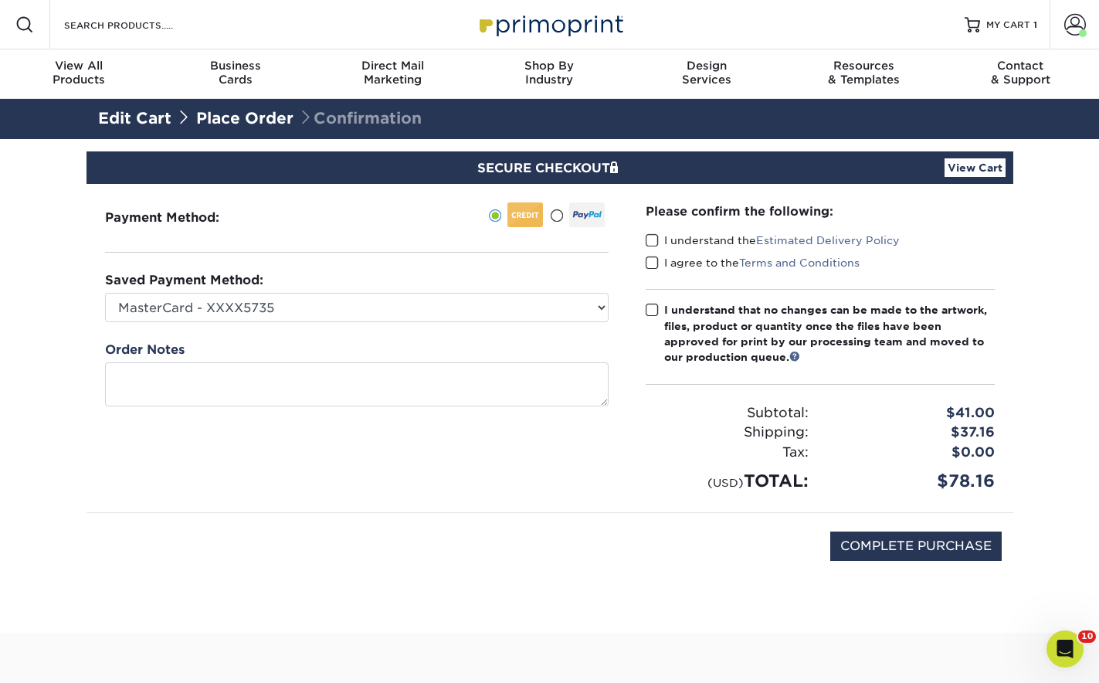
click at [652, 234] on span at bounding box center [652, 240] width 13 height 15
click at [0, 0] on input "I understand the Estimated Delivery Policy" at bounding box center [0, 0] width 0 height 0
click at [653, 253] on div "I understand the Estimated Delivery Policy" at bounding box center [820, 243] width 349 height 22
click at [652, 260] on span at bounding box center [652, 263] width 13 height 15
click at [0, 0] on input "I agree to the Terms and Conditions" at bounding box center [0, 0] width 0 height 0
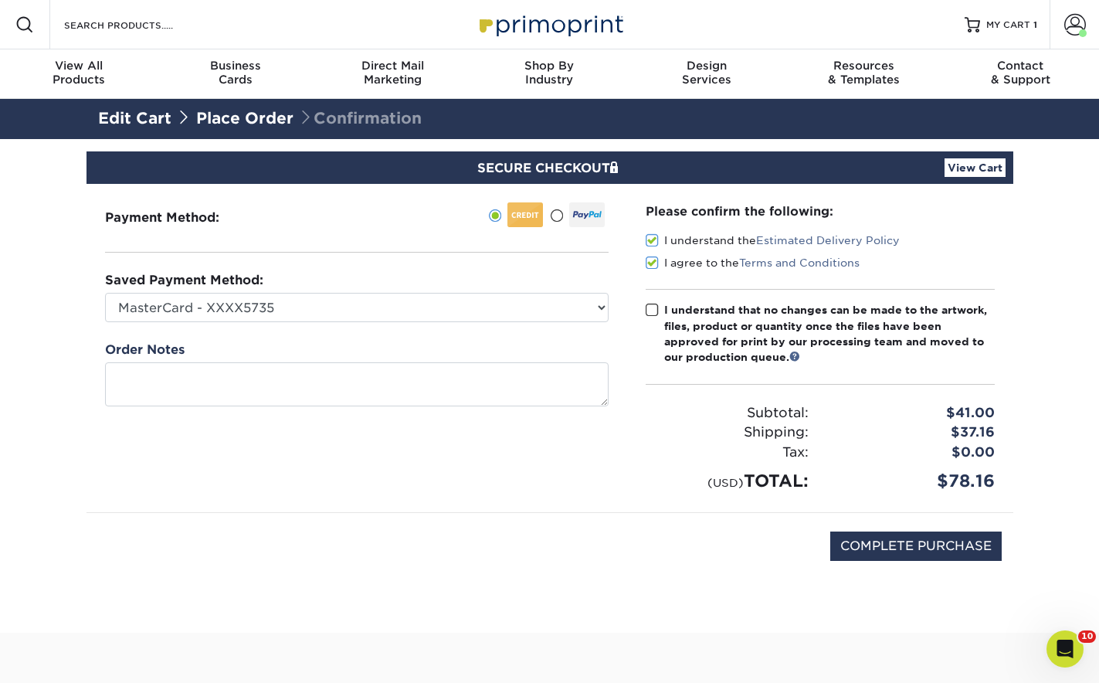
click at [648, 307] on span at bounding box center [652, 310] width 13 height 15
click at [0, 0] on input "I understand that no changes can be made to the artwork, files, product or quan…" at bounding box center [0, 0] width 0 height 0
click at [907, 538] on input "COMPLETE PURCHASE" at bounding box center [915, 545] width 171 height 29
type input "PROCESSING, PLEASE WAIT..."
